Goal: Task Accomplishment & Management: Complete application form

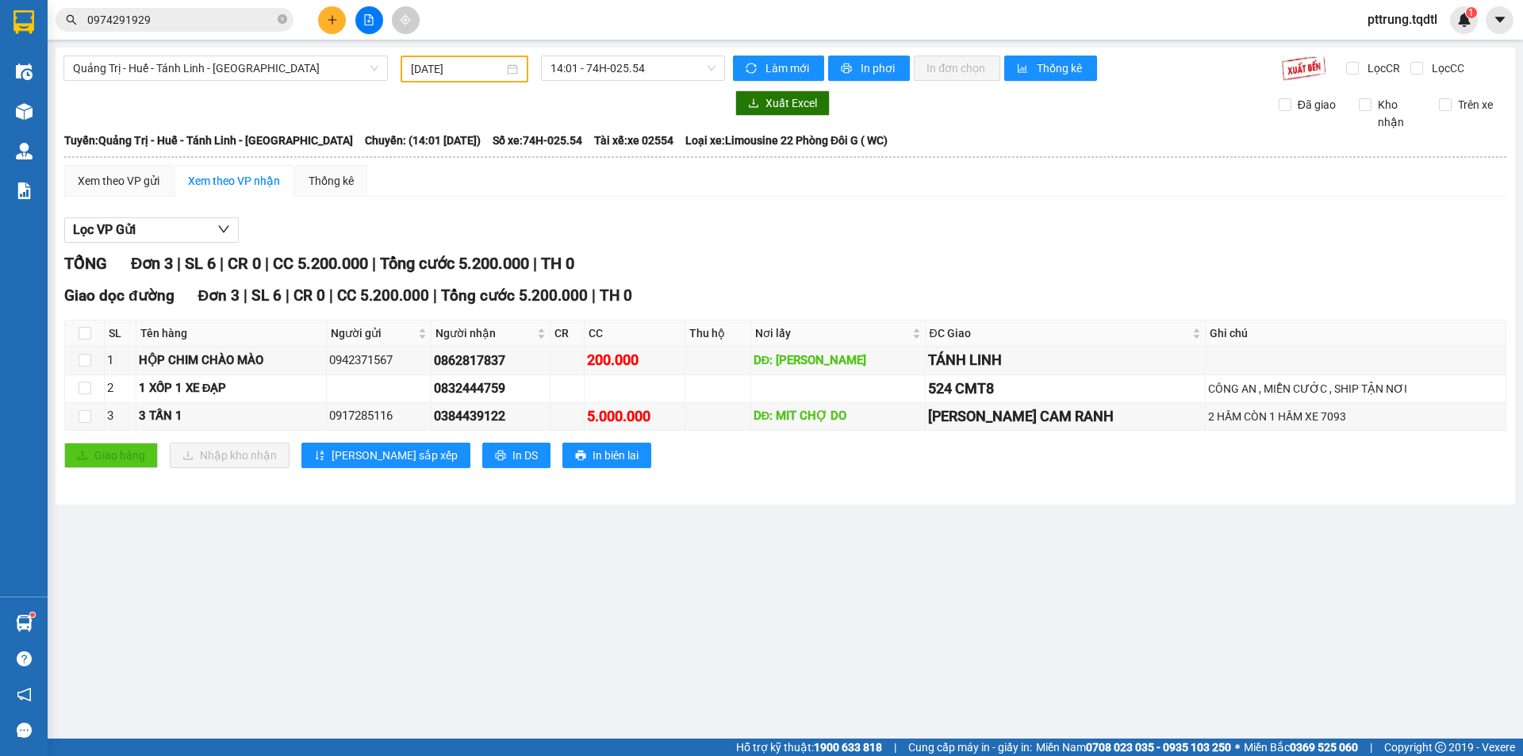
click at [241, 562] on main "[GEOGRAPHIC_DATA] - [GEOGRAPHIC_DATA] - [GEOGRAPHIC_DATA] Linh - [GEOGRAPHIC_DA…" at bounding box center [761, 369] width 1523 height 738
click at [215, 18] on input "0974291929" at bounding box center [180, 19] width 187 height 17
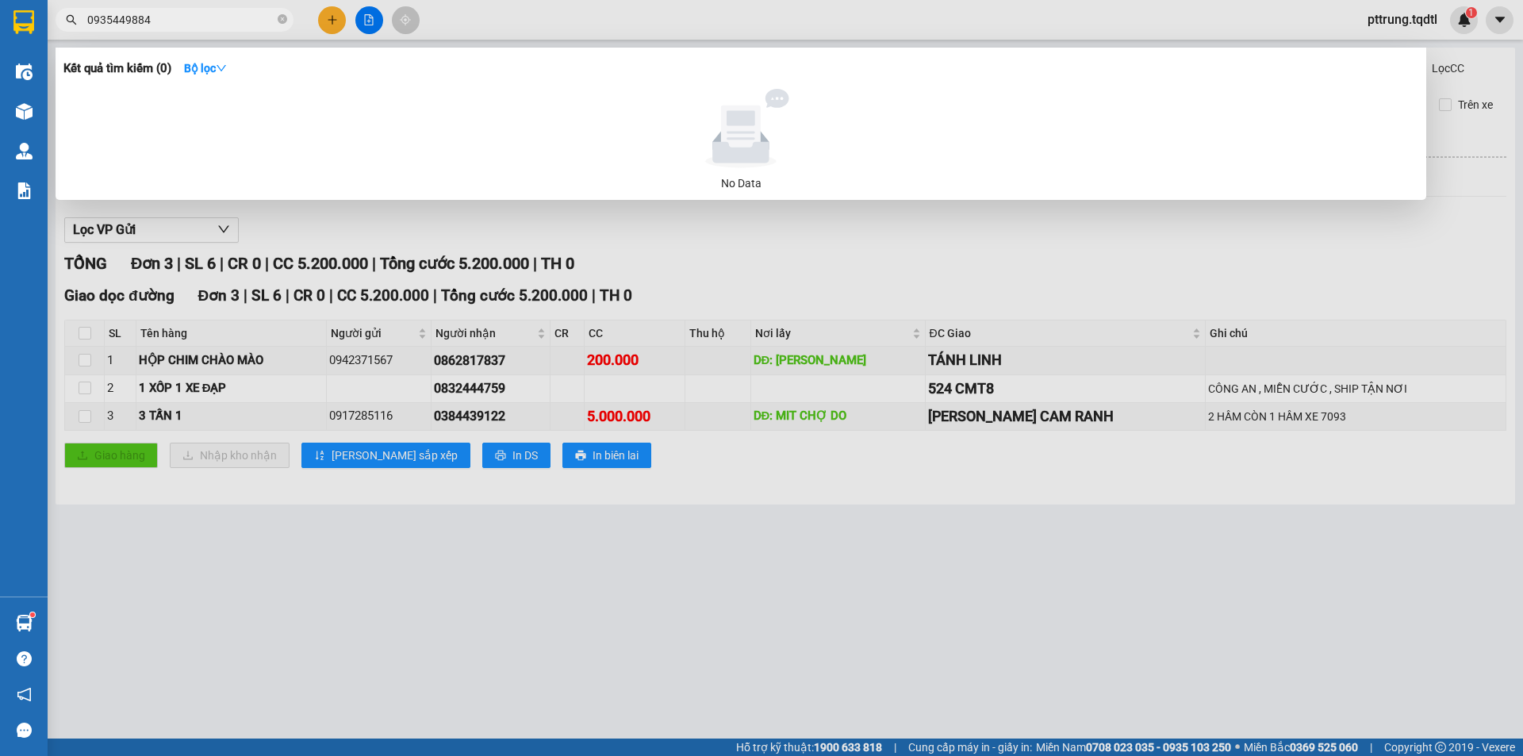
click at [234, 26] on input "0935449884" at bounding box center [180, 19] width 187 height 17
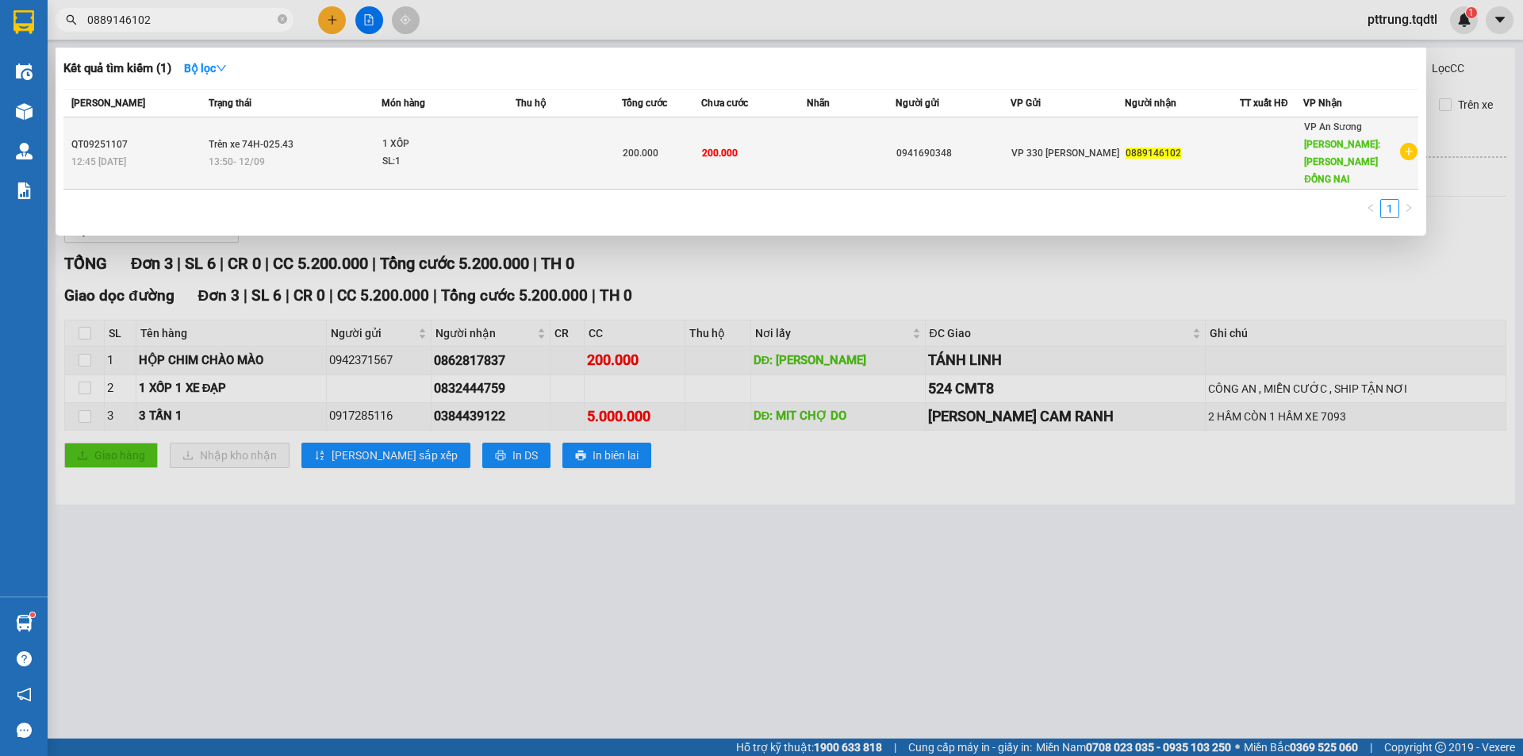
type input "0889146102"
click at [251, 156] on span "13:50 [DATE]" at bounding box center [237, 161] width 56 height 11
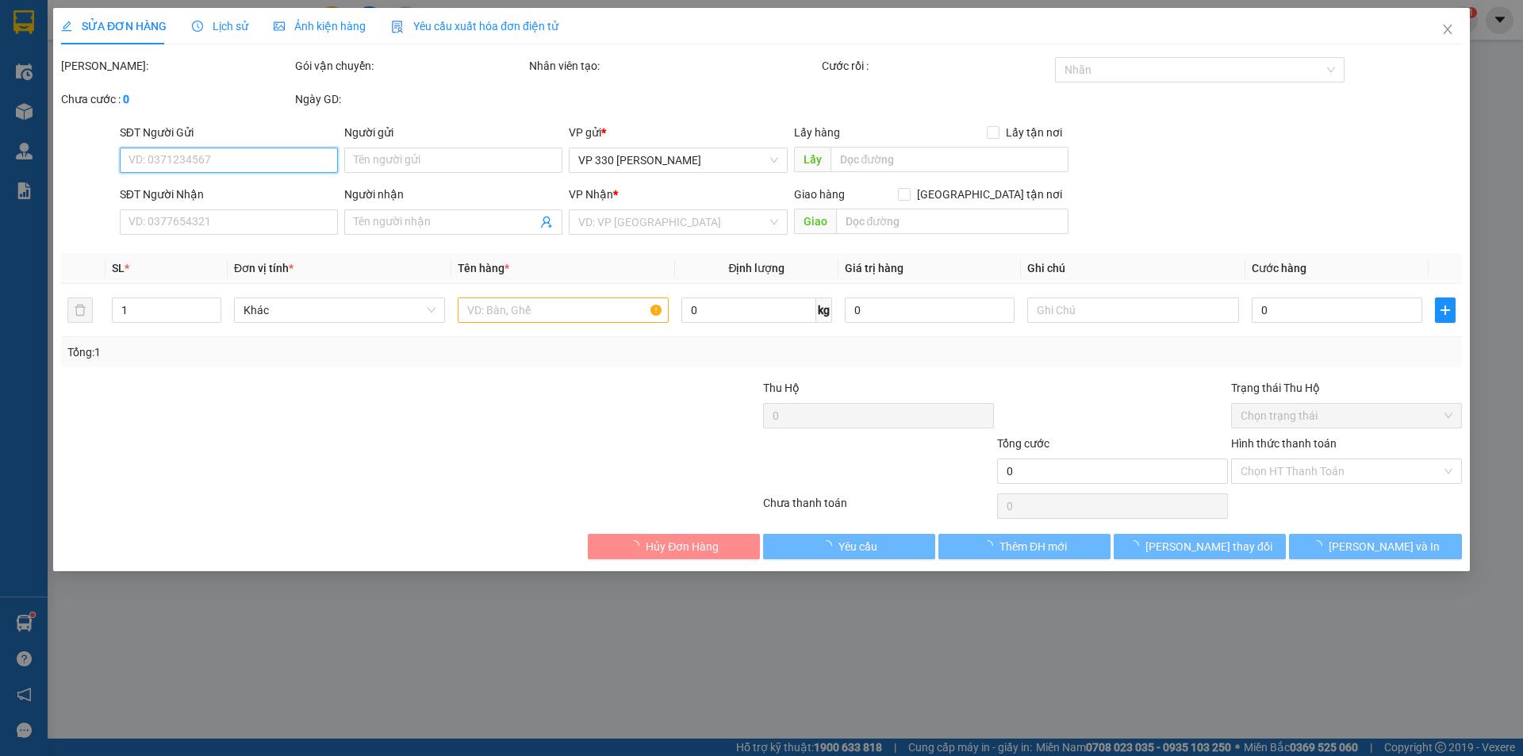
type input "0941690348"
type input "0889146102"
type input "[PERSON_NAME] ĐỒNG NAI"
type input "200.000"
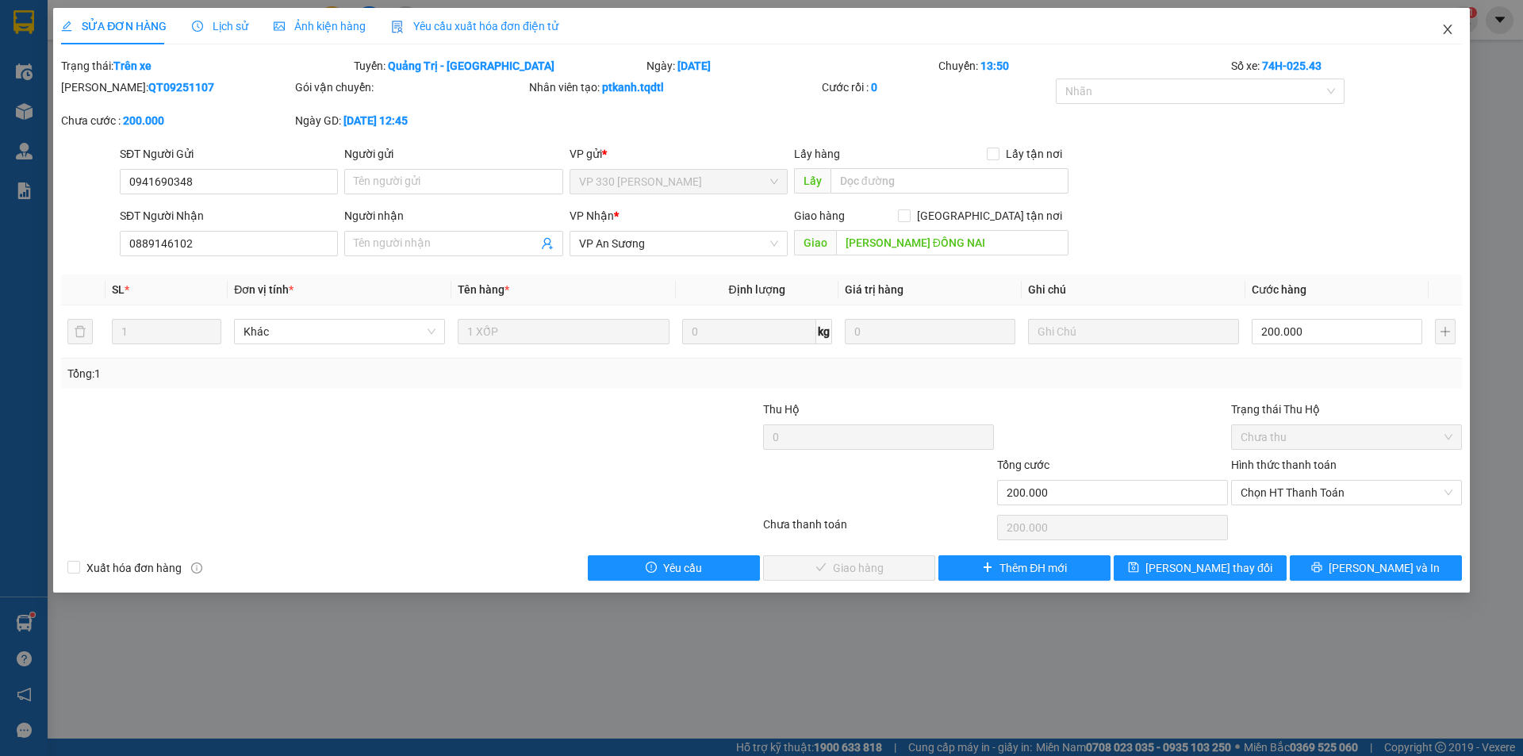
click at [1442, 36] on icon "close" at bounding box center [1447, 29] width 13 height 13
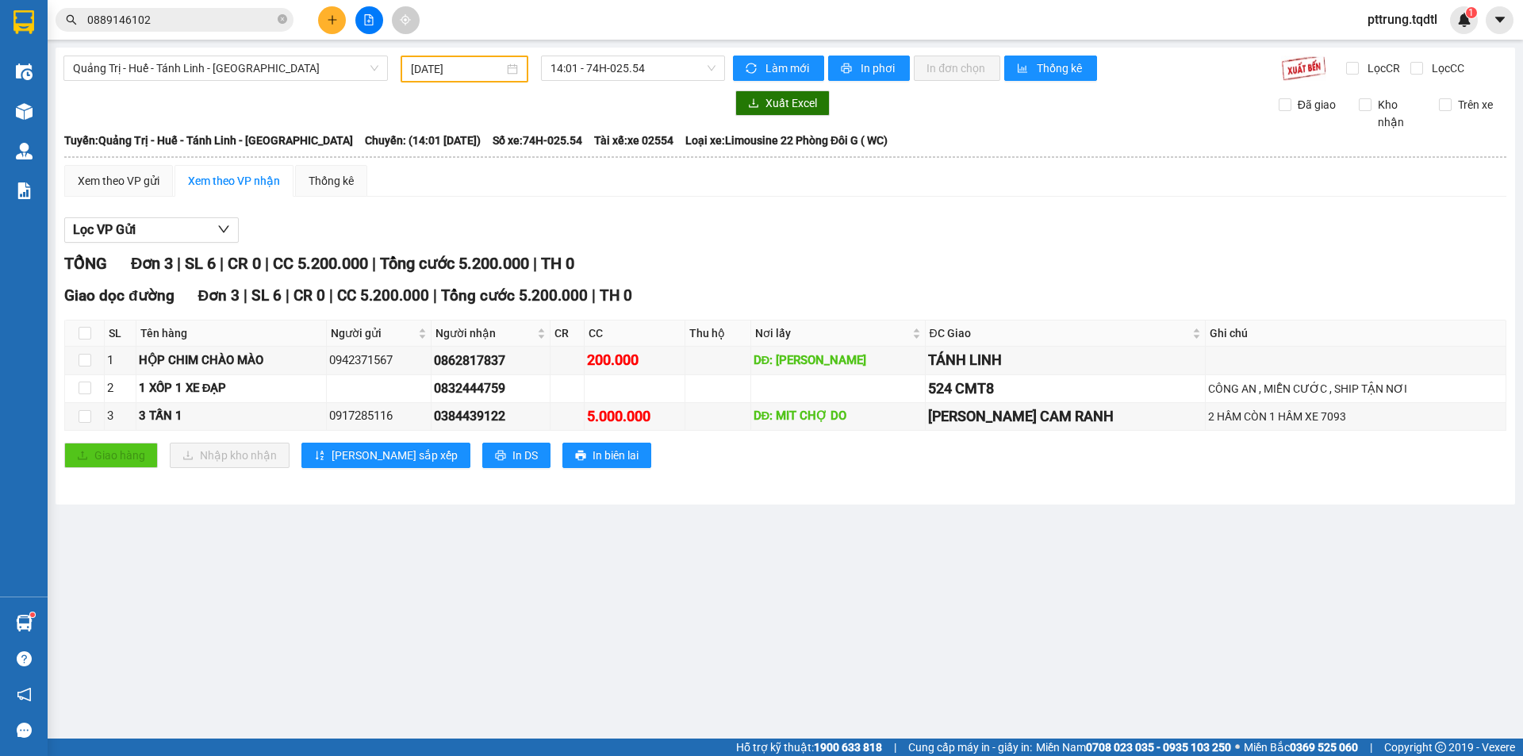
click at [167, 21] on input "0889146102" at bounding box center [180, 19] width 187 height 17
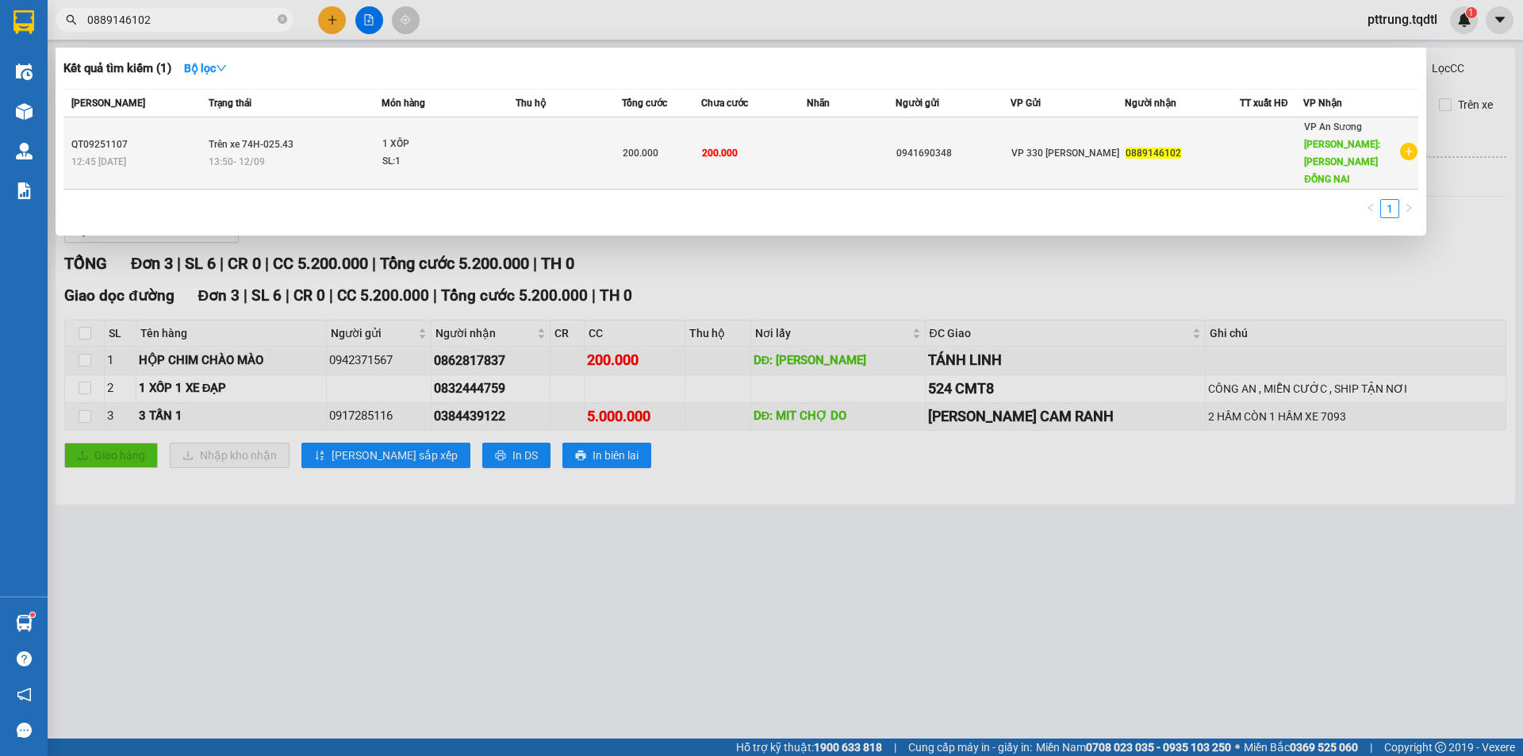
drag, startPoint x: 485, startPoint y: 151, endPoint x: 487, endPoint y: 163, distance: 12.1
click at [487, 163] on td "1 XỐP SL: 1" at bounding box center [448, 153] width 134 height 72
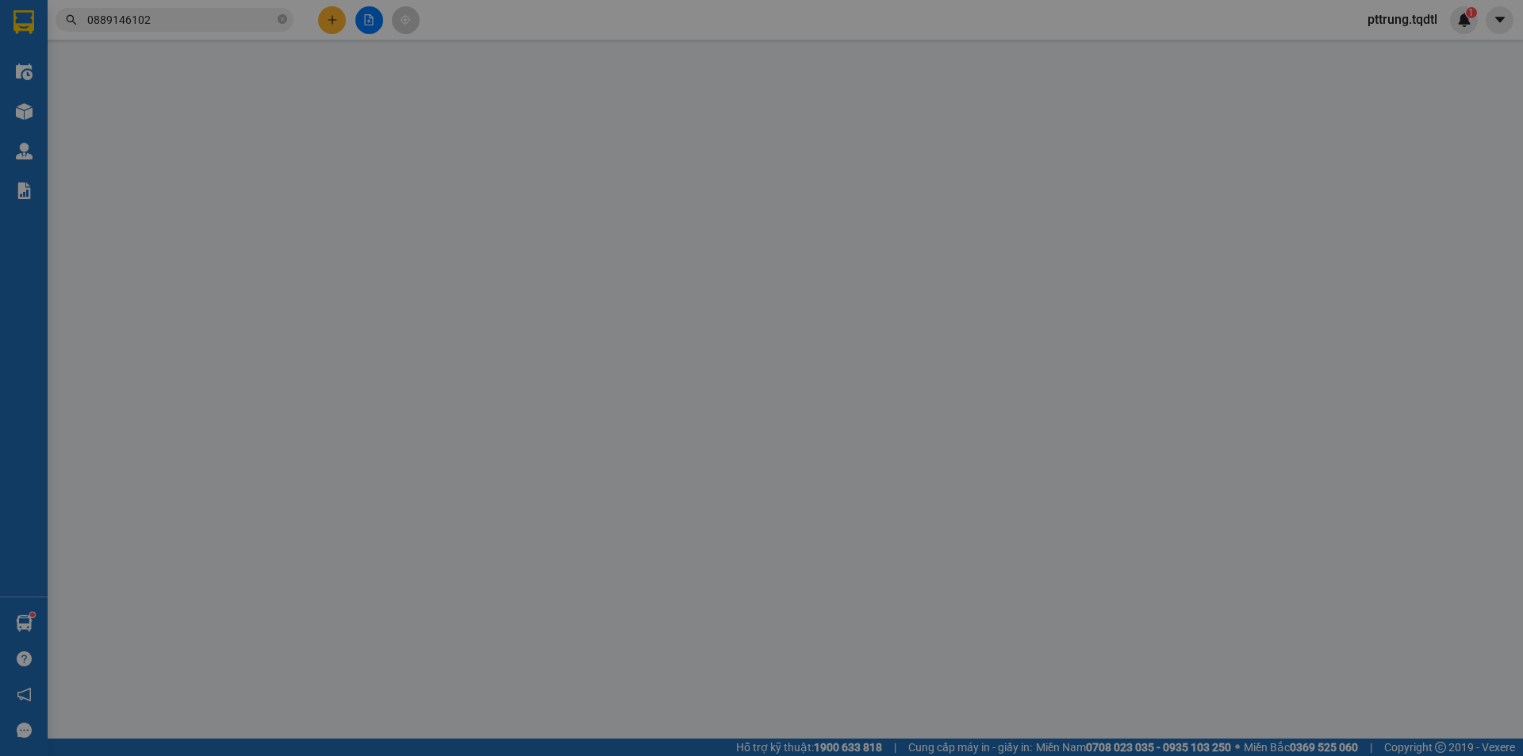
click at [526, 711] on div "SỬA ĐƠN HÀNG Lịch sử Ảnh kiện hàng Yêu cầu xuất hóa đơn điện tử Total Paid Fee …" at bounding box center [761, 378] width 1523 height 756
click at [540, 655] on div "SỬA ĐƠN HÀNG Lịch sử Ảnh kiện hàng Yêu cầu xuất hóa đơn điện tử Total Paid Fee …" at bounding box center [761, 378] width 1523 height 756
type input "0941690348"
type input "0889146102"
type input "[PERSON_NAME] ĐỒNG NAI"
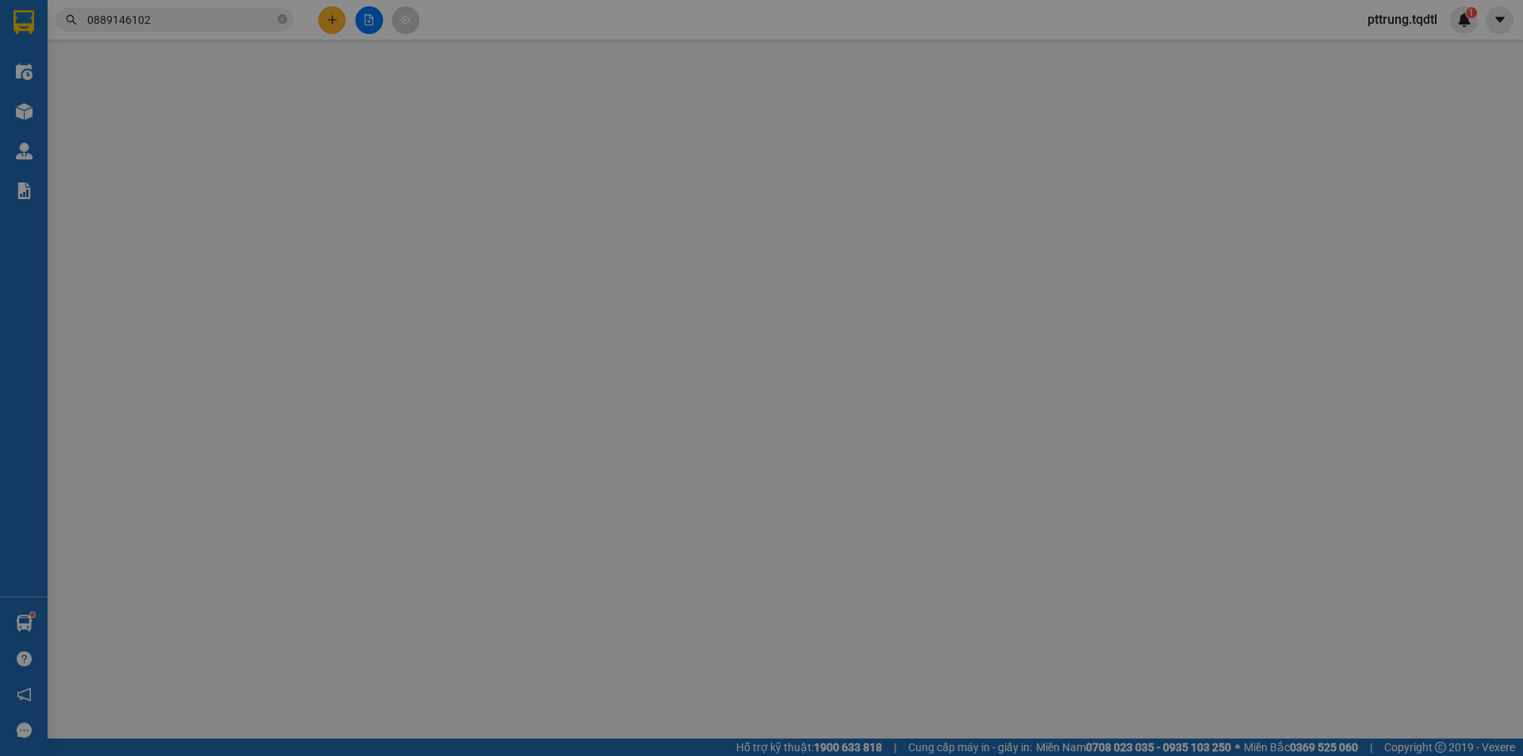
type input "200.000"
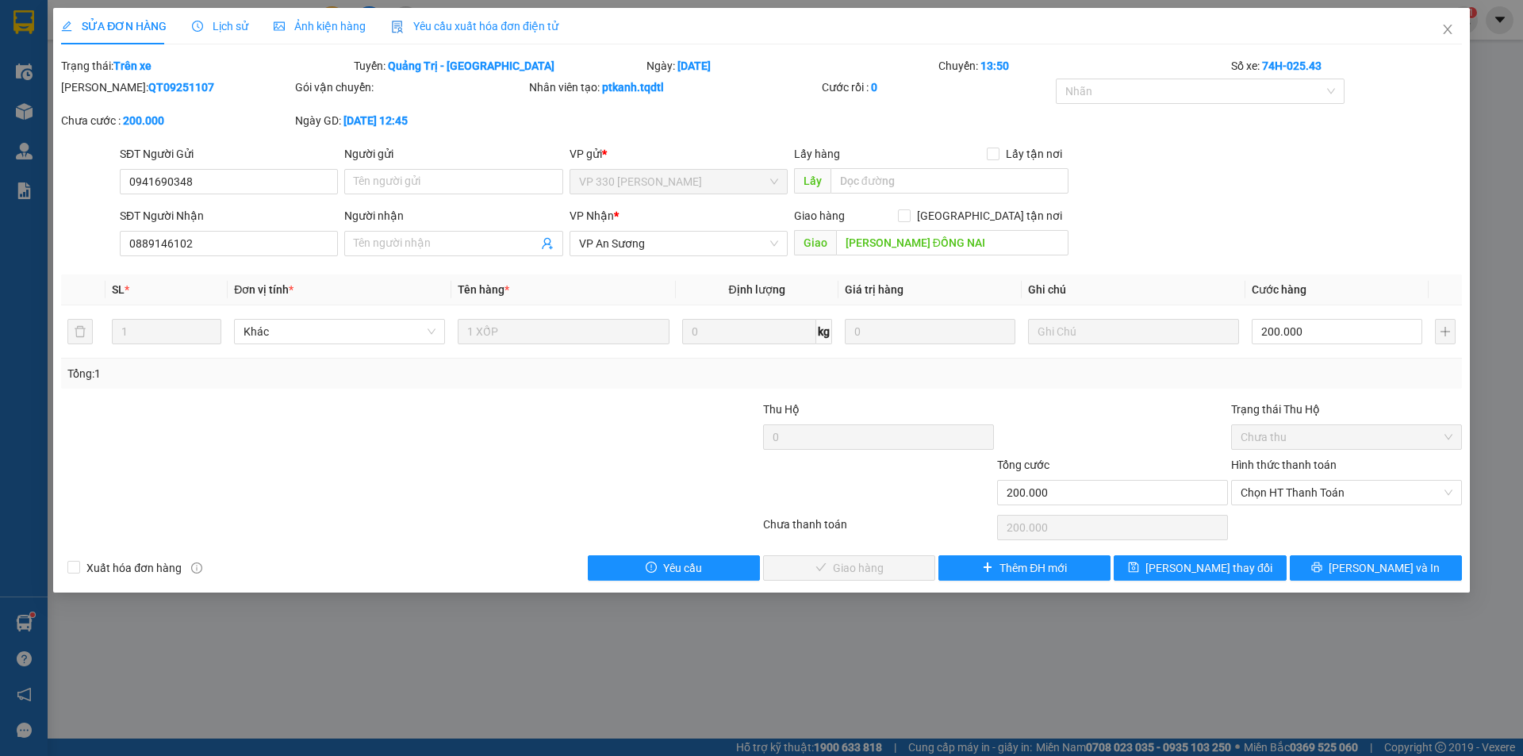
click at [794, 665] on div "SỬA ĐƠN HÀNG Lịch sử Ảnh kiện hàng Yêu cầu xuất hóa đơn điện tử Total Paid Fee …" at bounding box center [761, 378] width 1523 height 756
click at [580, 651] on div "SỬA ĐƠN HÀNG Lịch sử Ảnh kiện hàng Yêu cầu xuất hóa đơn điện tử Total Paid Fee …" at bounding box center [761, 378] width 1523 height 756
click at [1446, 36] on icon "close" at bounding box center [1447, 29] width 13 height 13
click at [1446, 32] on icon "close" at bounding box center [1446, 30] width 9 height 10
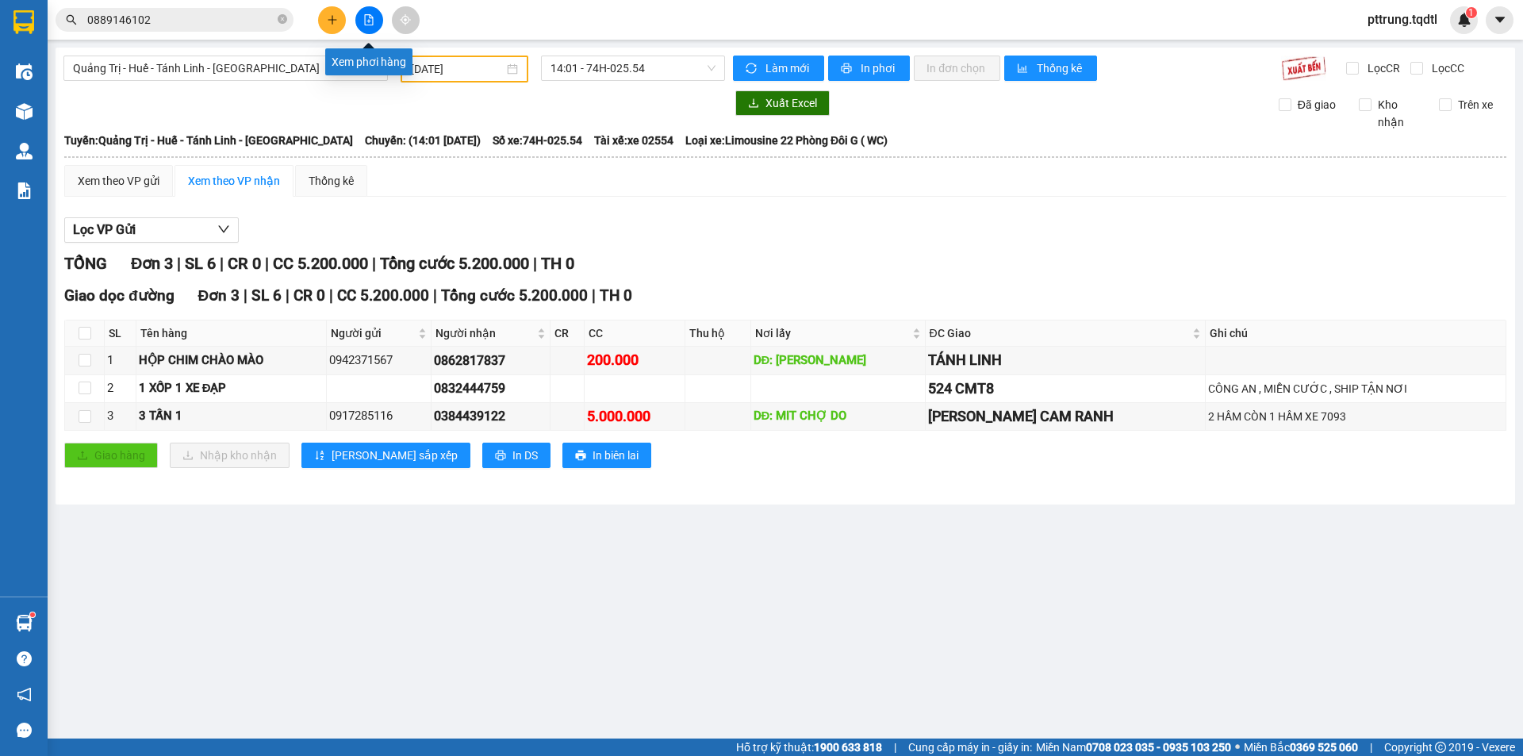
click at [374, 25] on icon "file-add" at bounding box center [368, 19] width 11 height 11
click at [286, 65] on span "Quảng Trị - Huế - Tánh Linh - [GEOGRAPHIC_DATA]" at bounding box center [225, 68] width 305 height 24
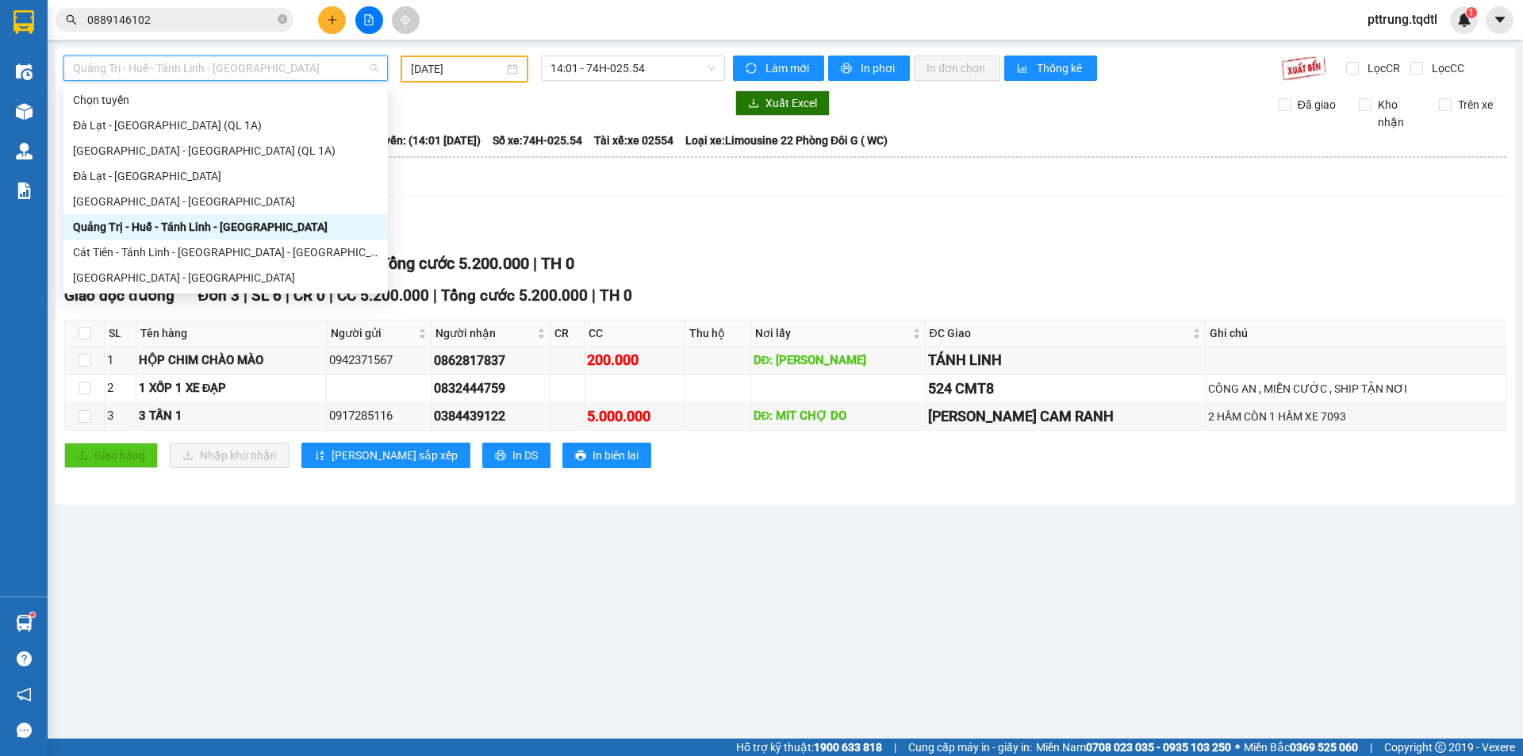
drag, startPoint x: 382, startPoint y: 170, endPoint x: 393, endPoint y: 147, distance: 25.5
click at [393, 147] on body "Kết quả tìm kiếm ( 1 ) Bộ lọc Mã ĐH Trạng thái Món hàng Thu hộ Tổng cước Chưa c…" at bounding box center [761, 378] width 1523 height 756
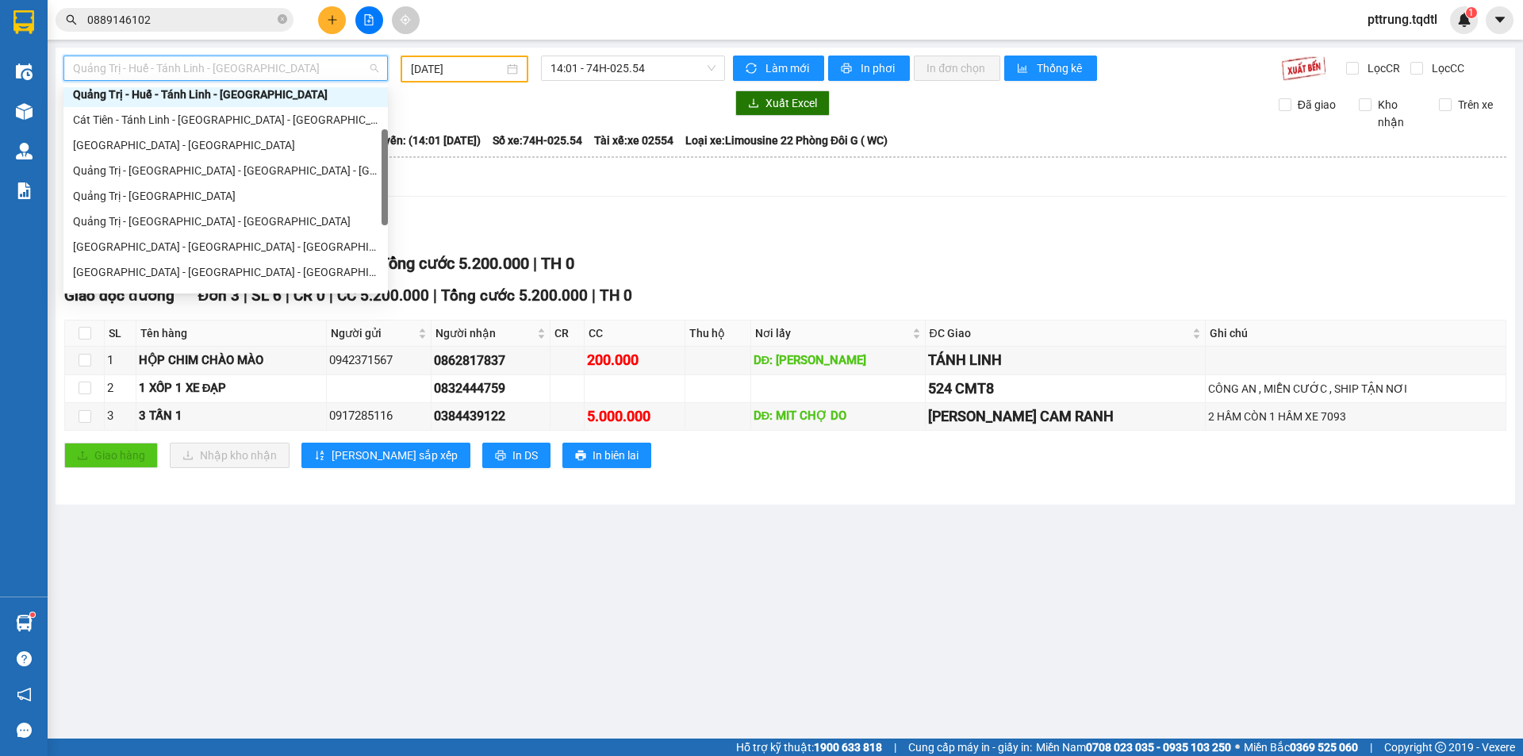
scroll to position [130, 0]
drag, startPoint x: 386, startPoint y: 222, endPoint x: 403, endPoint y: 157, distance: 67.1
click at [403, 157] on body "Kết quả tìm kiếm ( 1 ) Bộ lọc Mã ĐH Trạng thái Món hàng Thu hộ Tổng cước Chưa c…" at bounding box center [761, 378] width 1523 height 756
click at [198, 203] on div "Quảng Trị - [GEOGRAPHIC_DATA]" at bounding box center [225, 198] width 305 height 17
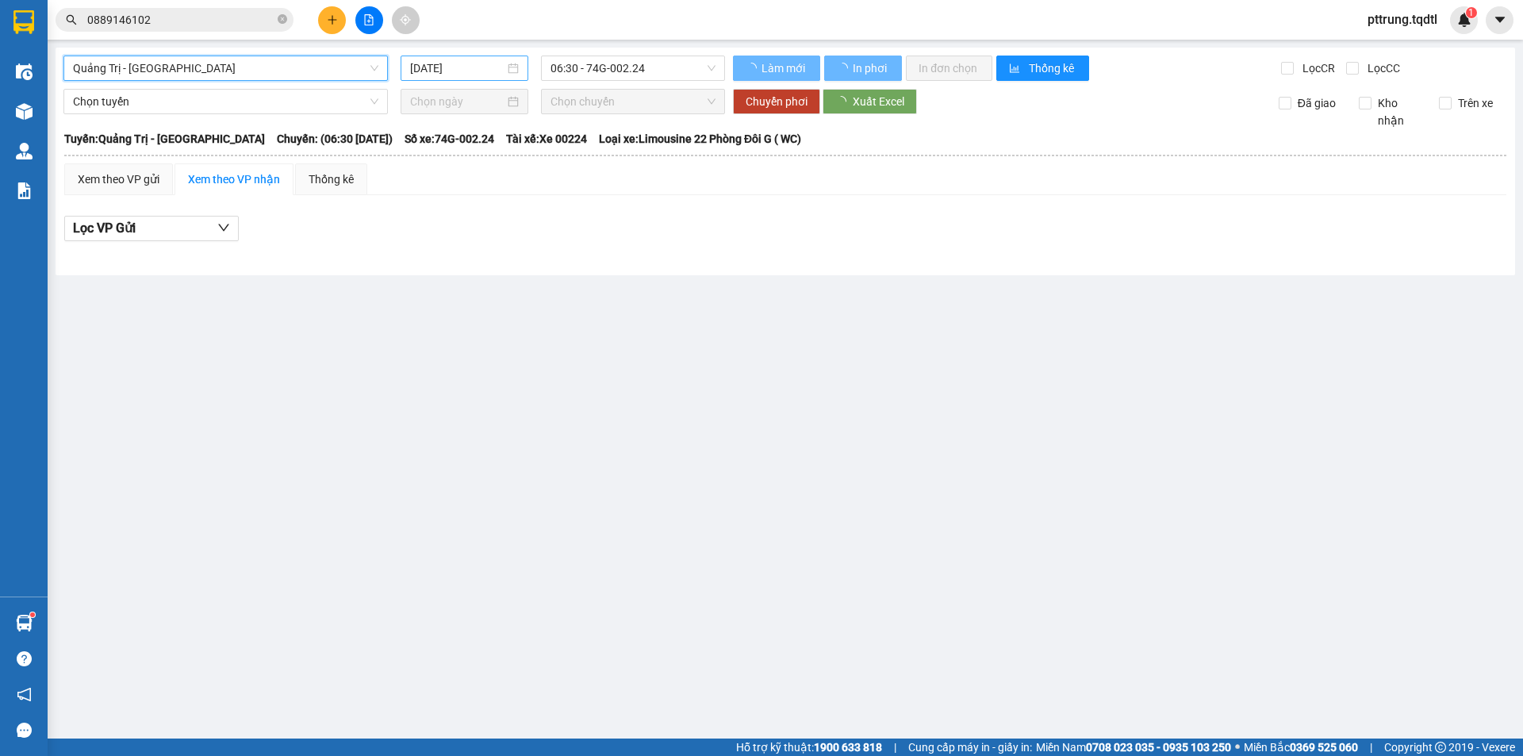
click at [458, 71] on input "[DATE]" at bounding box center [457, 67] width 94 height 17
click at [493, 69] on input "[DATE]" at bounding box center [457, 67] width 94 height 17
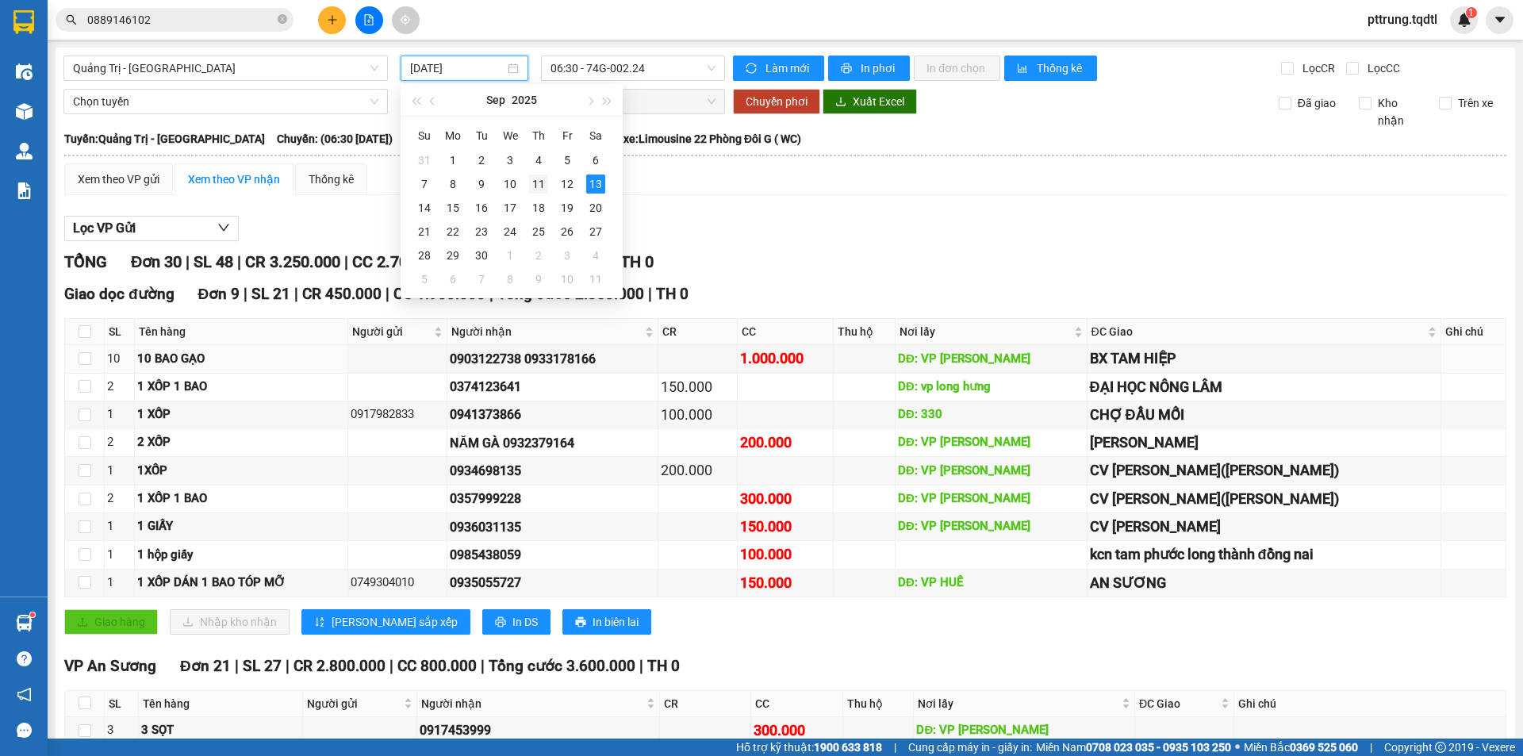
click at [546, 190] on td "11" at bounding box center [538, 184] width 29 height 24
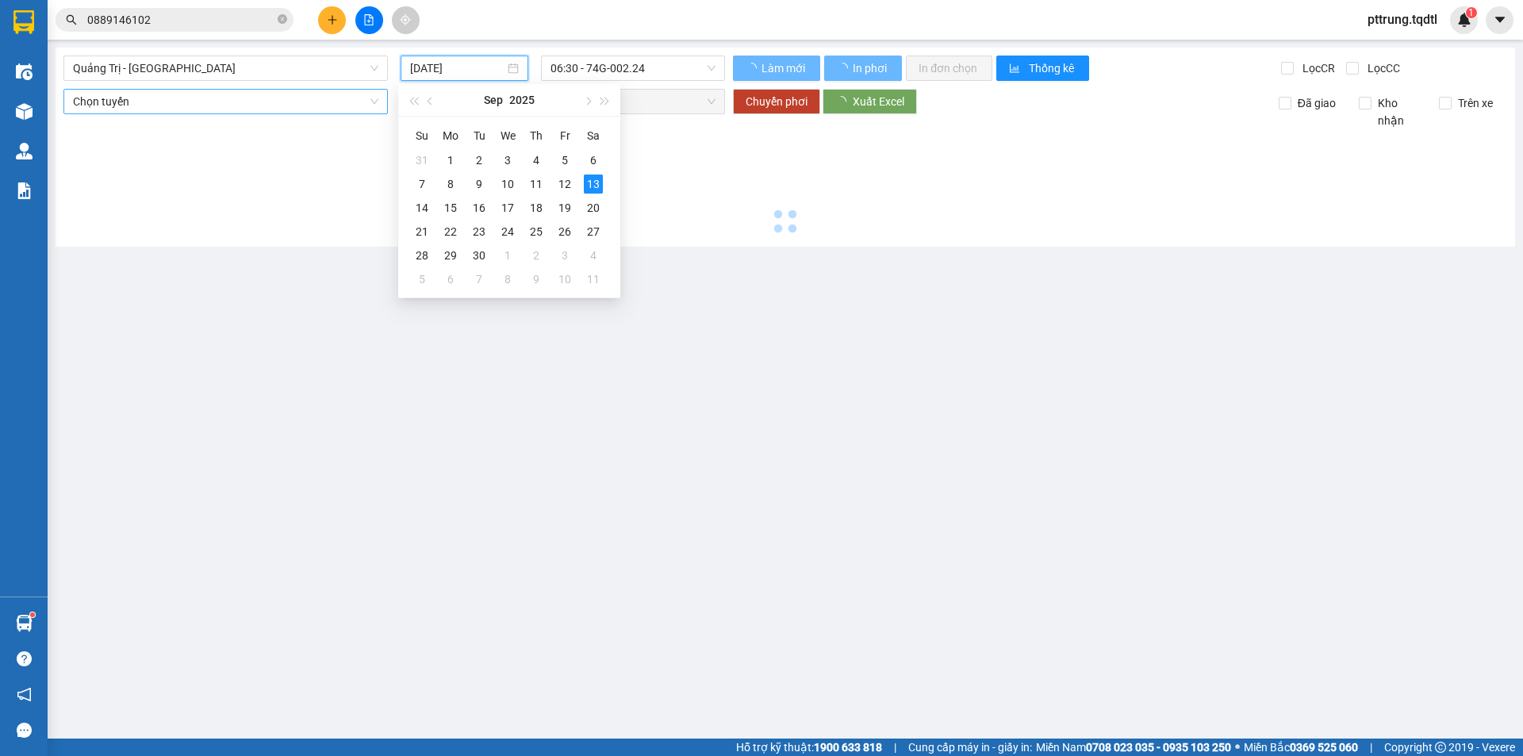
click at [536, 182] on div at bounding box center [784, 183] width 1443 height 109
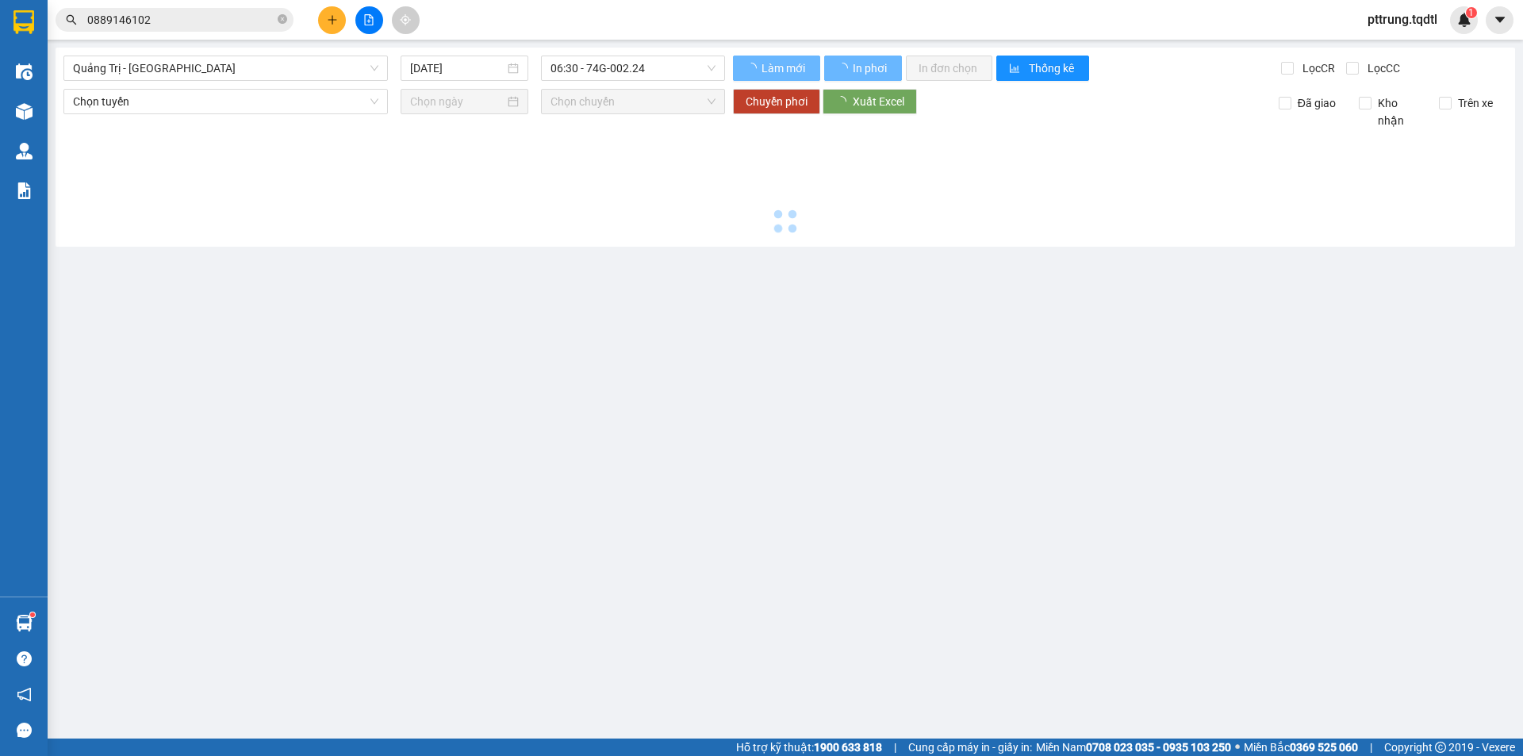
click at [451, 65] on input "[DATE]" at bounding box center [457, 67] width 94 height 17
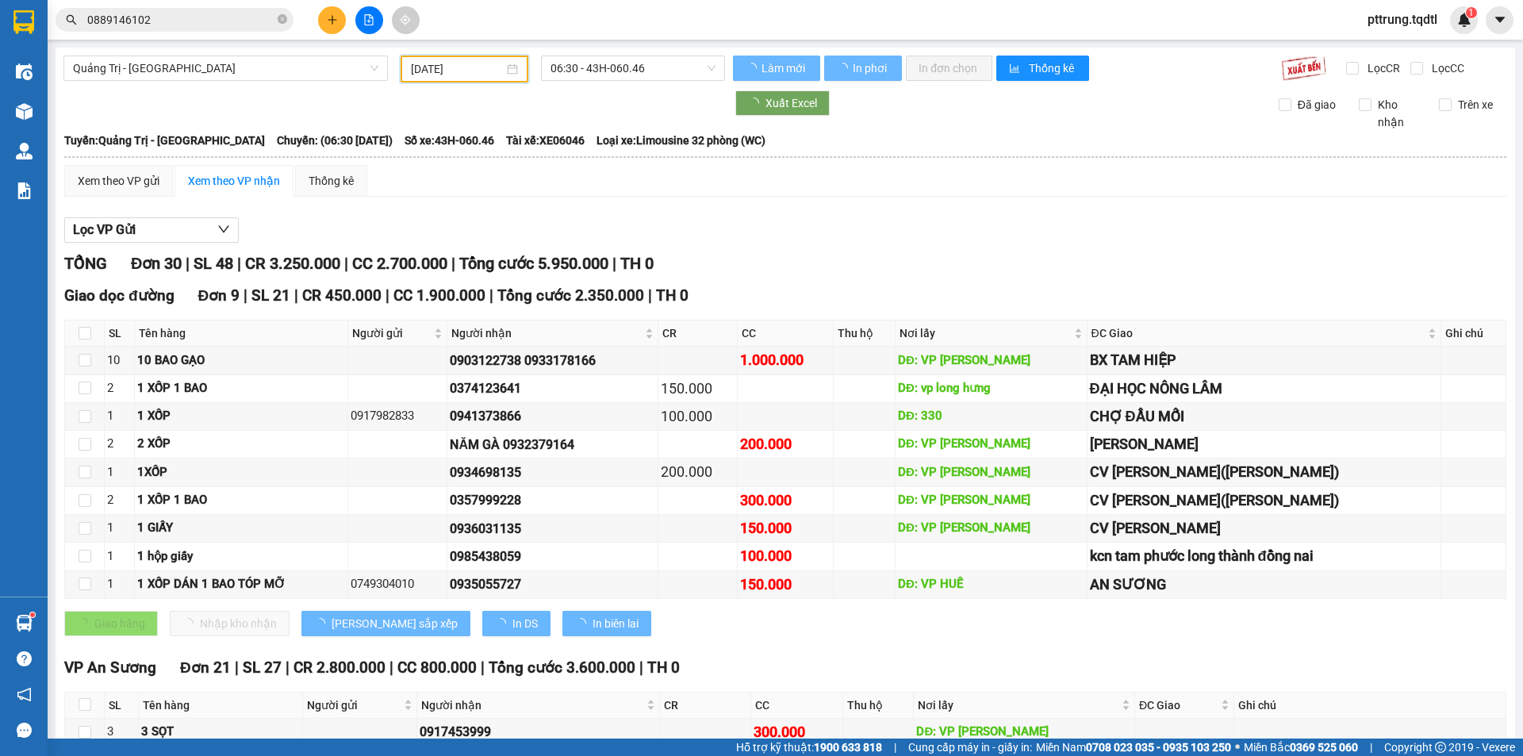
type input "[DATE]"
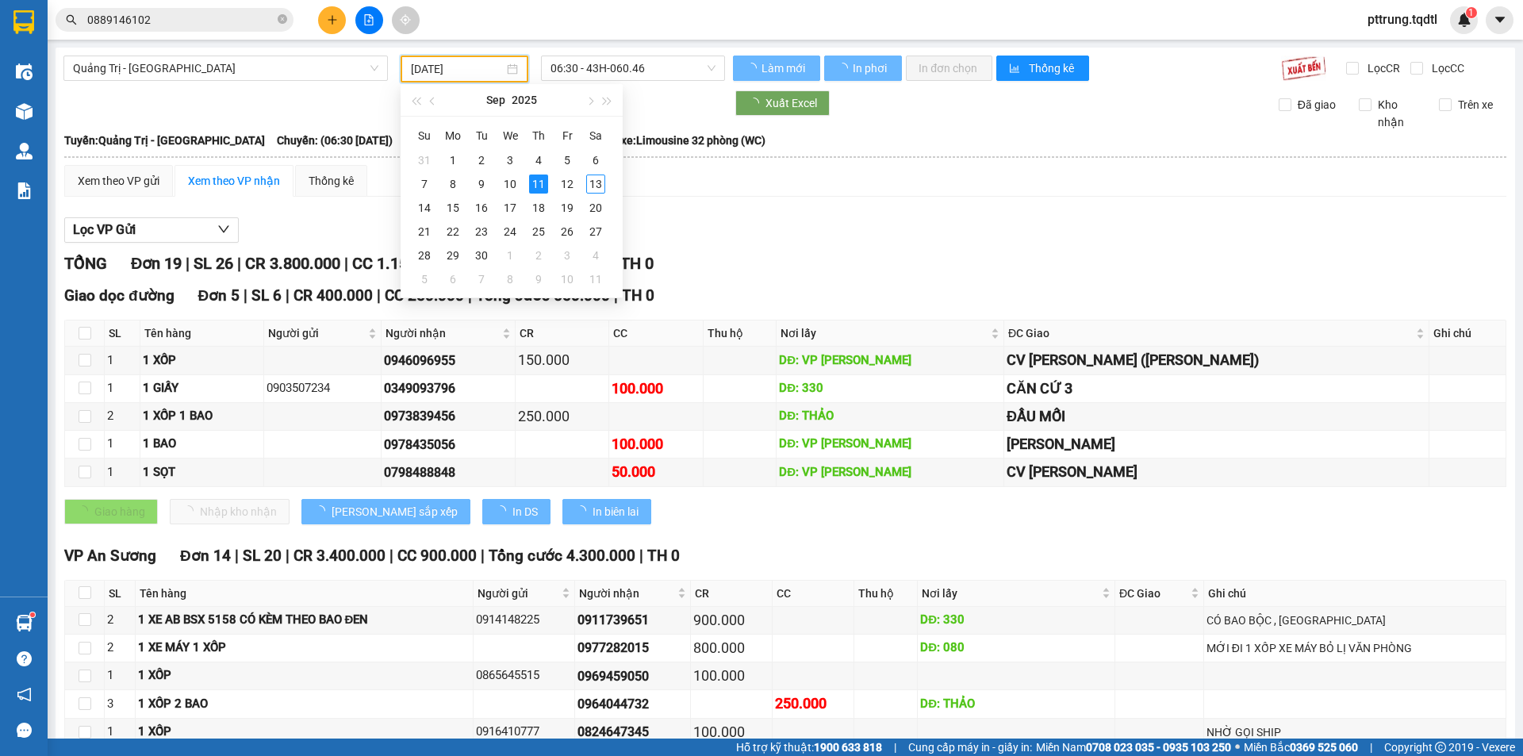
click at [465, 70] on input "[DATE]" at bounding box center [457, 68] width 93 height 17
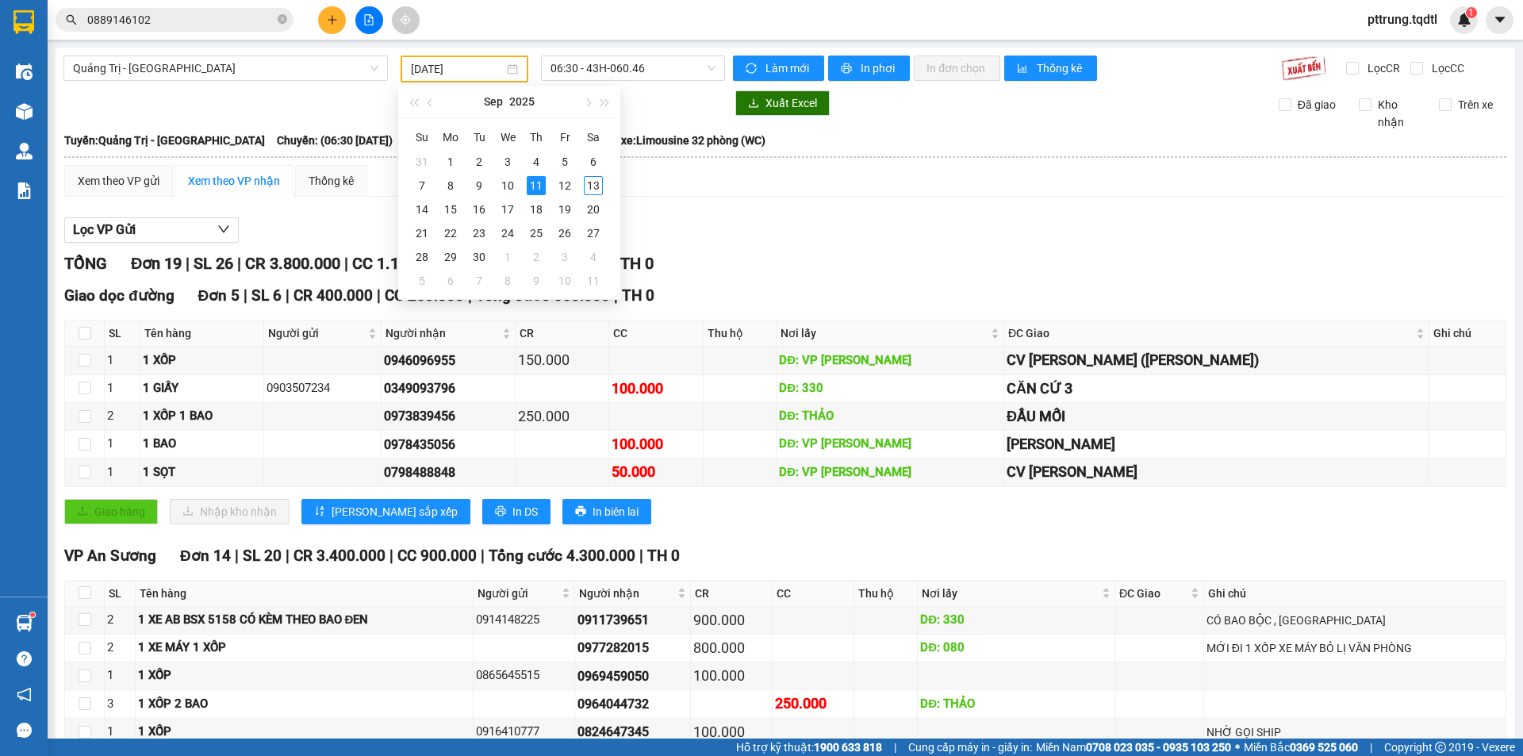
click at [764, 220] on div "Lọc VP Gửi" at bounding box center [785, 230] width 1442 height 26
click at [649, 71] on span "06:30 - 43H-060.46" at bounding box center [632, 68] width 165 height 24
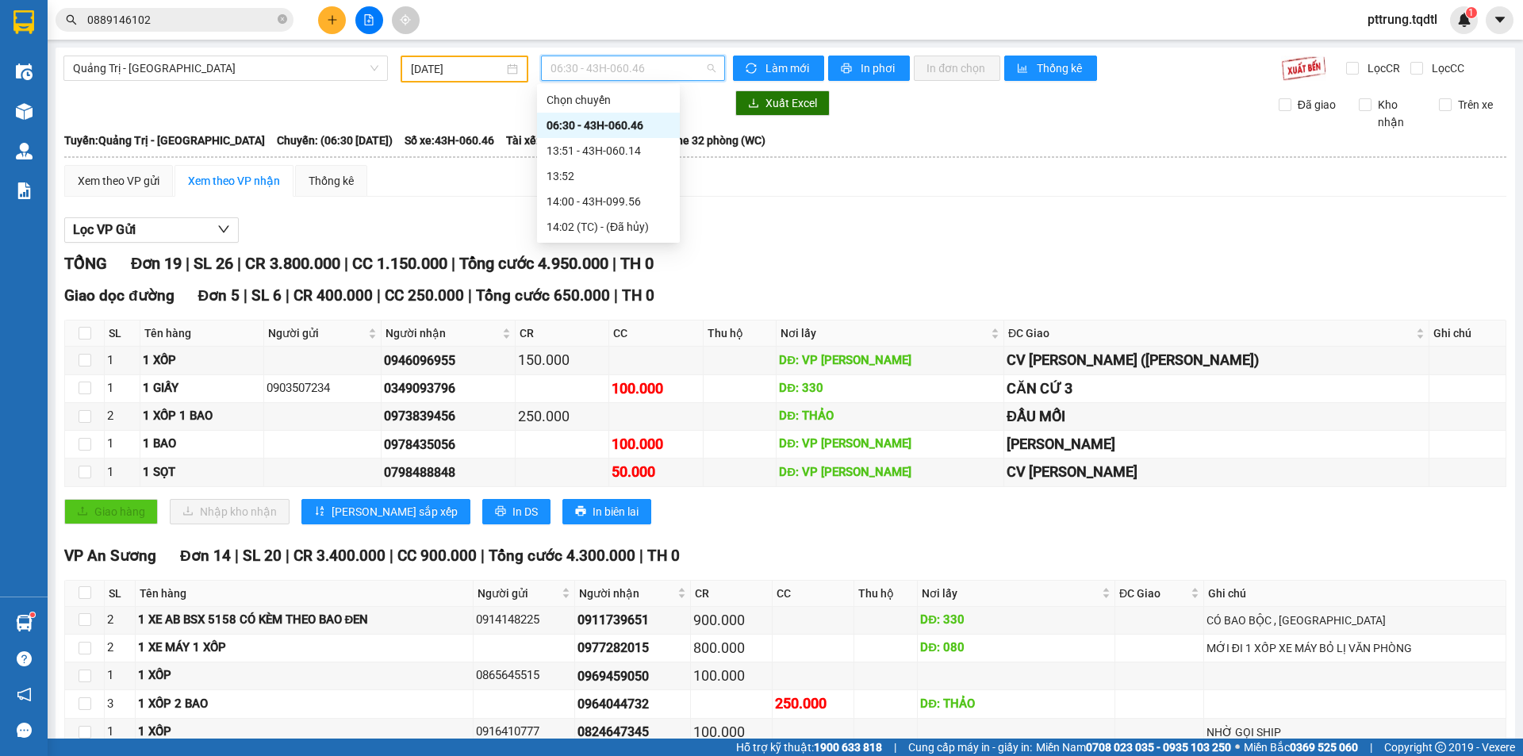
click at [671, 69] on span "06:30 - 43H-060.46" at bounding box center [632, 68] width 165 height 24
click at [659, 79] on span "06:30 - 43H-060.46" at bounding box center [632, 68] width 165 height 24
